Goal: Task Accomplishment & Management: Use online tool/utility

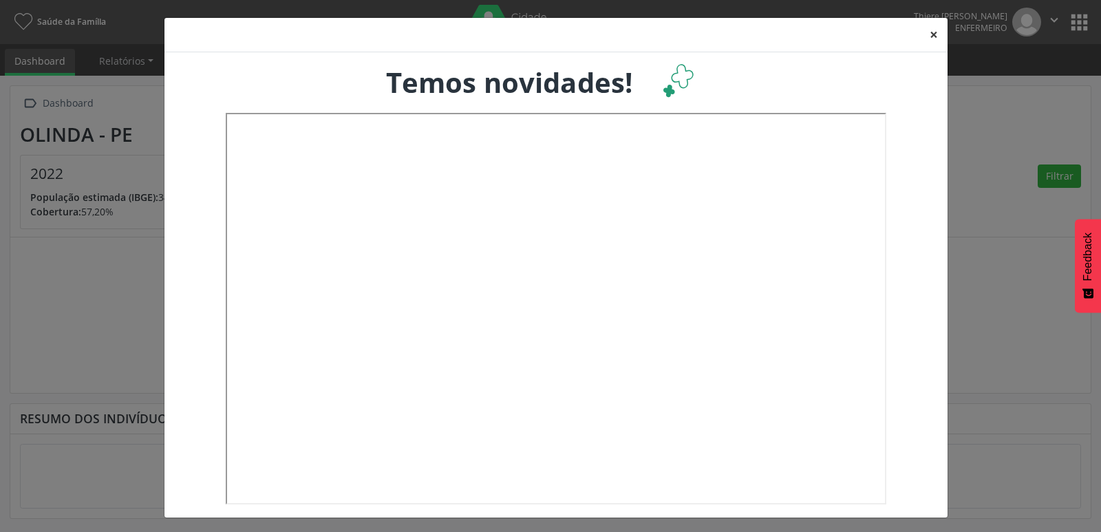
click at [928, 38] on button "×" at bounding box center [934, 35] width 28 height 34
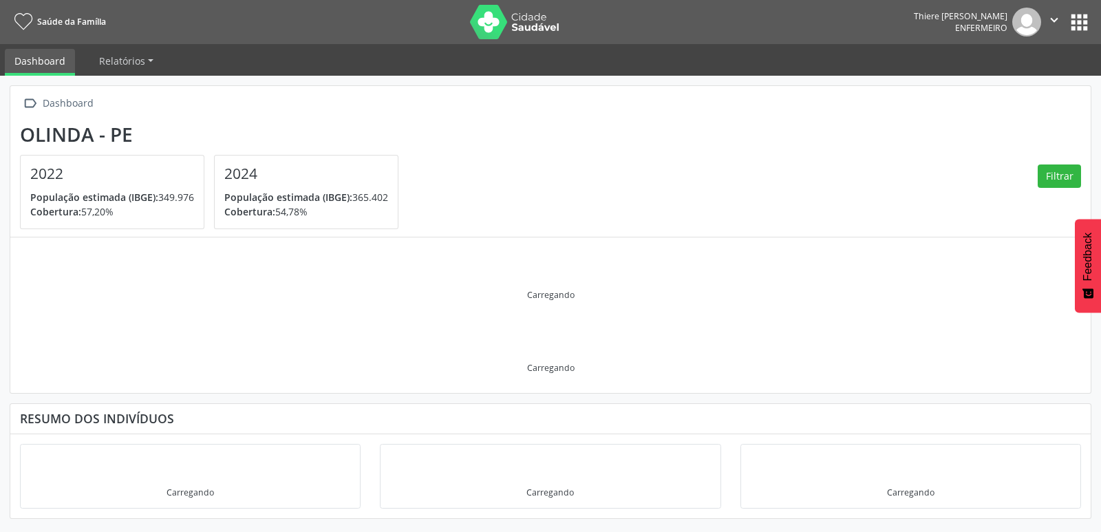
click at [1072, 25] on button "apps" at bounding box center [1079, 22] width 24 height 24
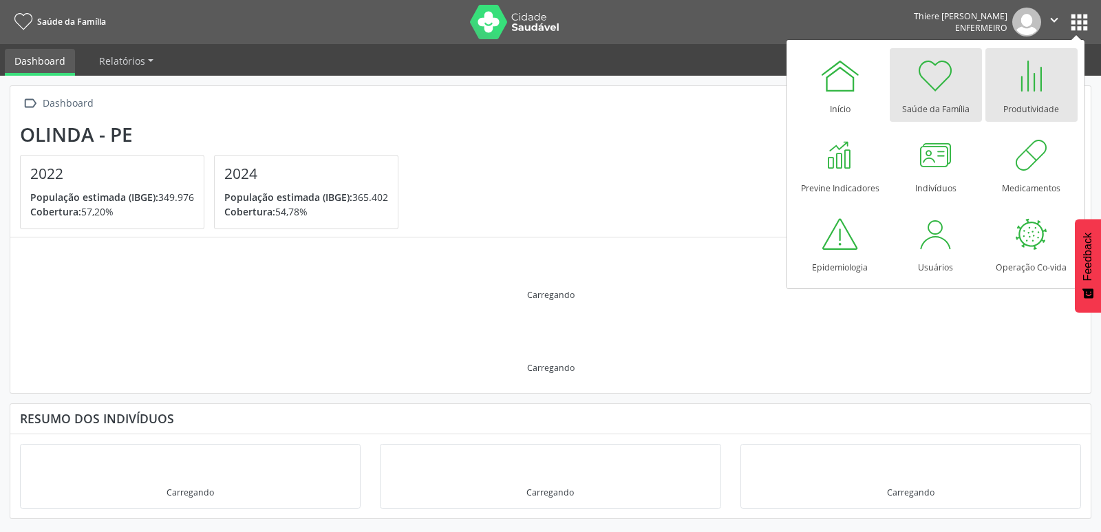
click at [1044, 96] on div at bounding box center [1031, 75] width 41 height 41
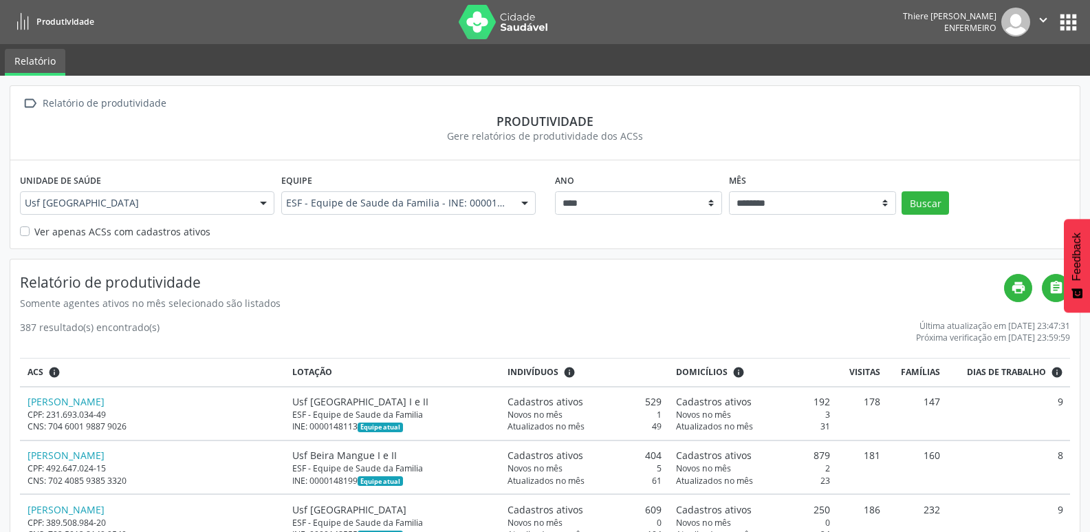
click at [34, 226] on label "Ver apenas ACSs com cadastros ativos" at bounding box center [122, 231] width 176 height 14
click at [931, 197] on button "Buscar" at bounding box center [925, 202] width 47 height 23
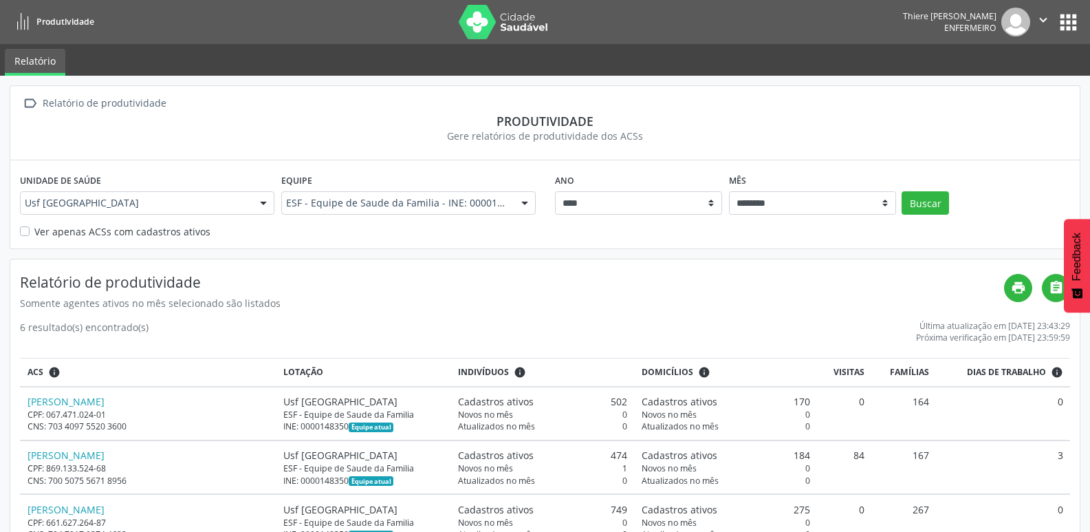
click at [606, 287] on h4 "Relatório de produtividade" at bounding box center [512, 282] width 985 height 17
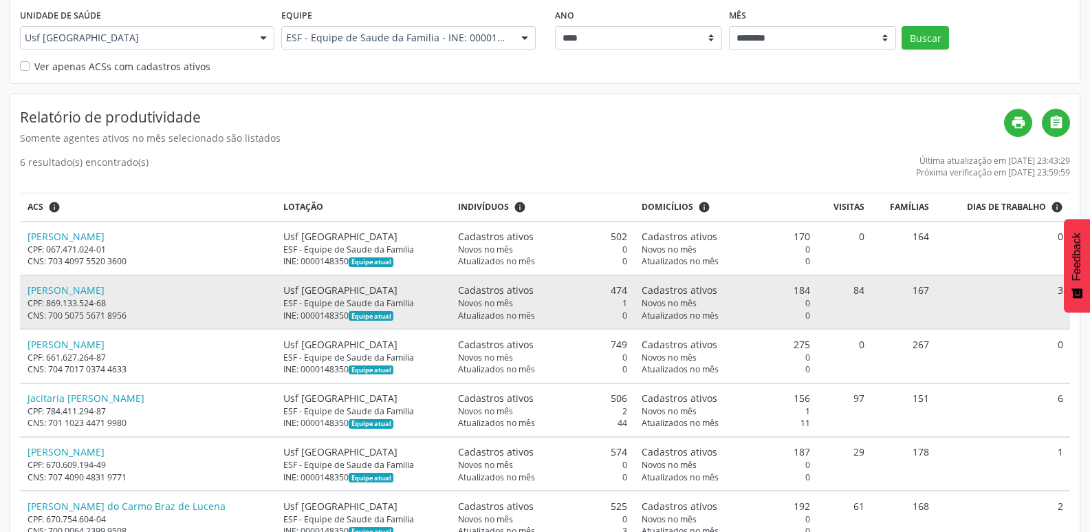
scroll to position [207, 0]
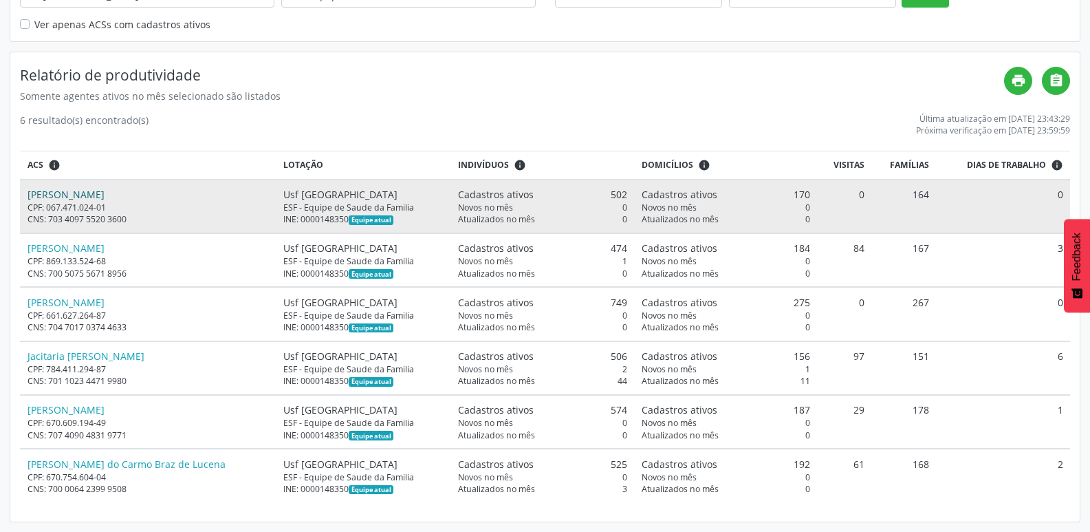
click at [94, 194] on link "Douglas Teixeira Bezerra" at bounding box center [66, 194] width 77 height 13
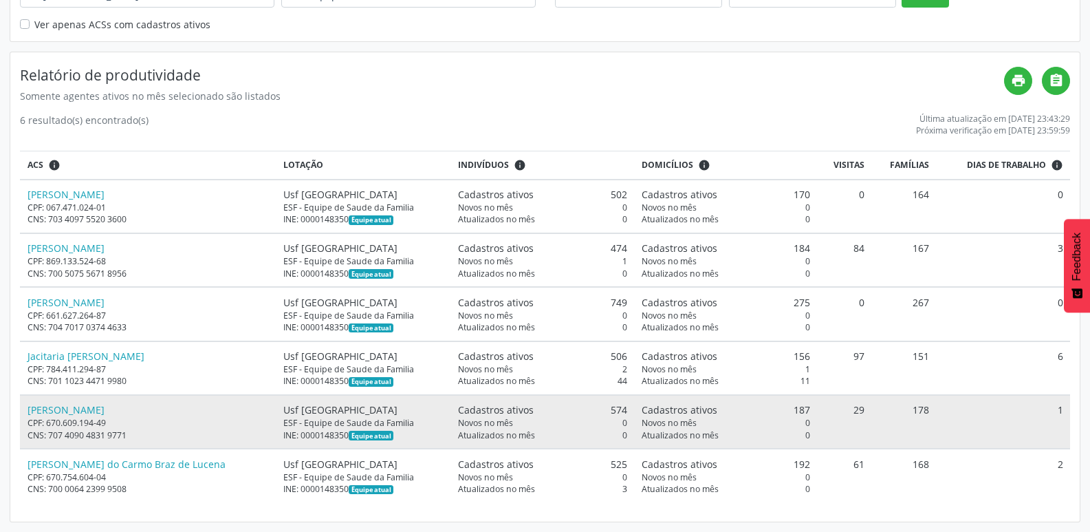
click at [843, 406] on td "29" at bounding box center [844, 422] width 55 height 54
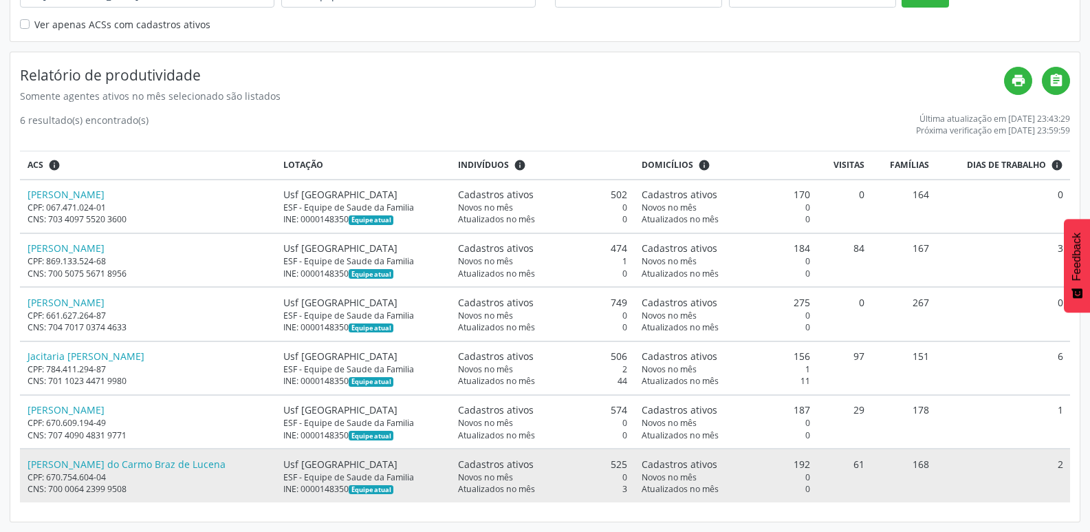
click at [848, 462] on td "61" at bounding box center [844, 475] width 55 height 53
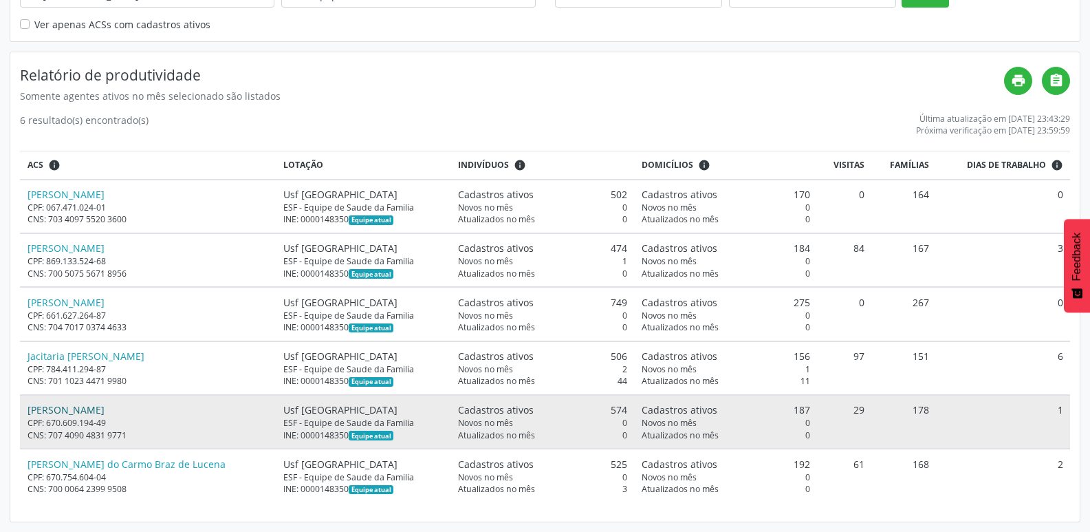
click at [99, 405] on link "Jose Carlos de Lima" at bounding box center [66, 409] width 77 height 13
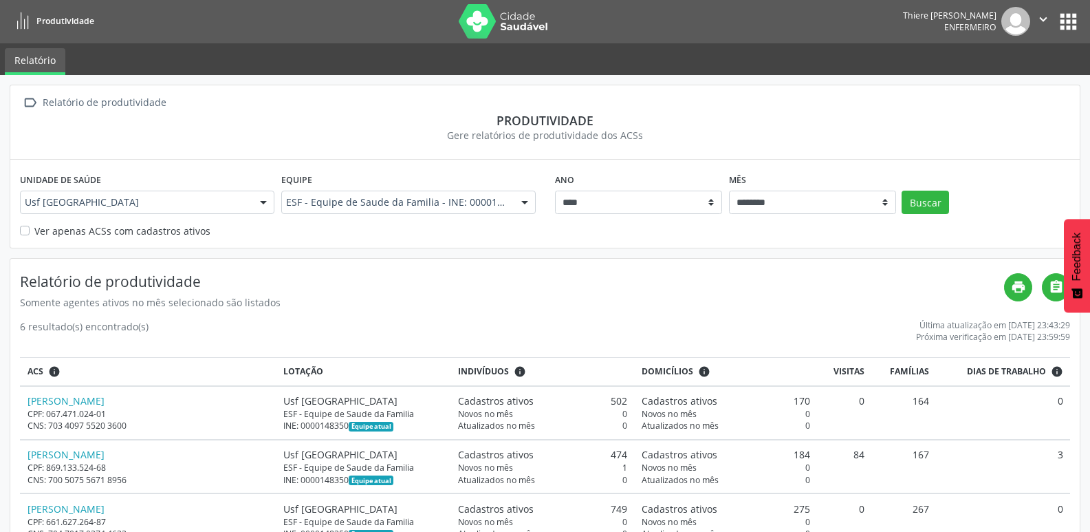
scroll to position [0, 0]
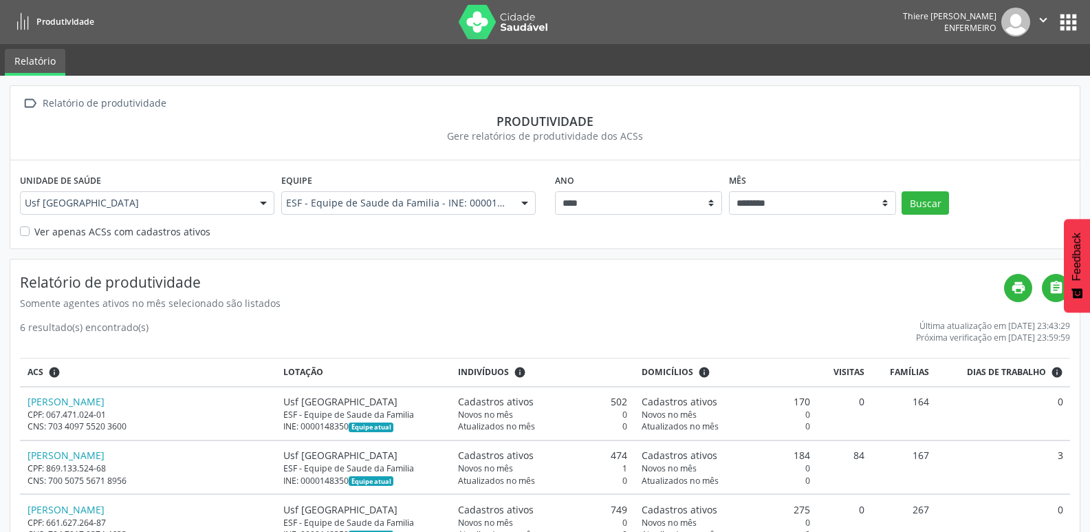
click at [1042, 21] on icon "" at bounding box center [1043, 19] width 15 height 15
click at [995, 85] on link "Sair" at bounding box center [1008, 83] width 95 height 19
